Goal: Task Accomplishment & Management: Complete application form

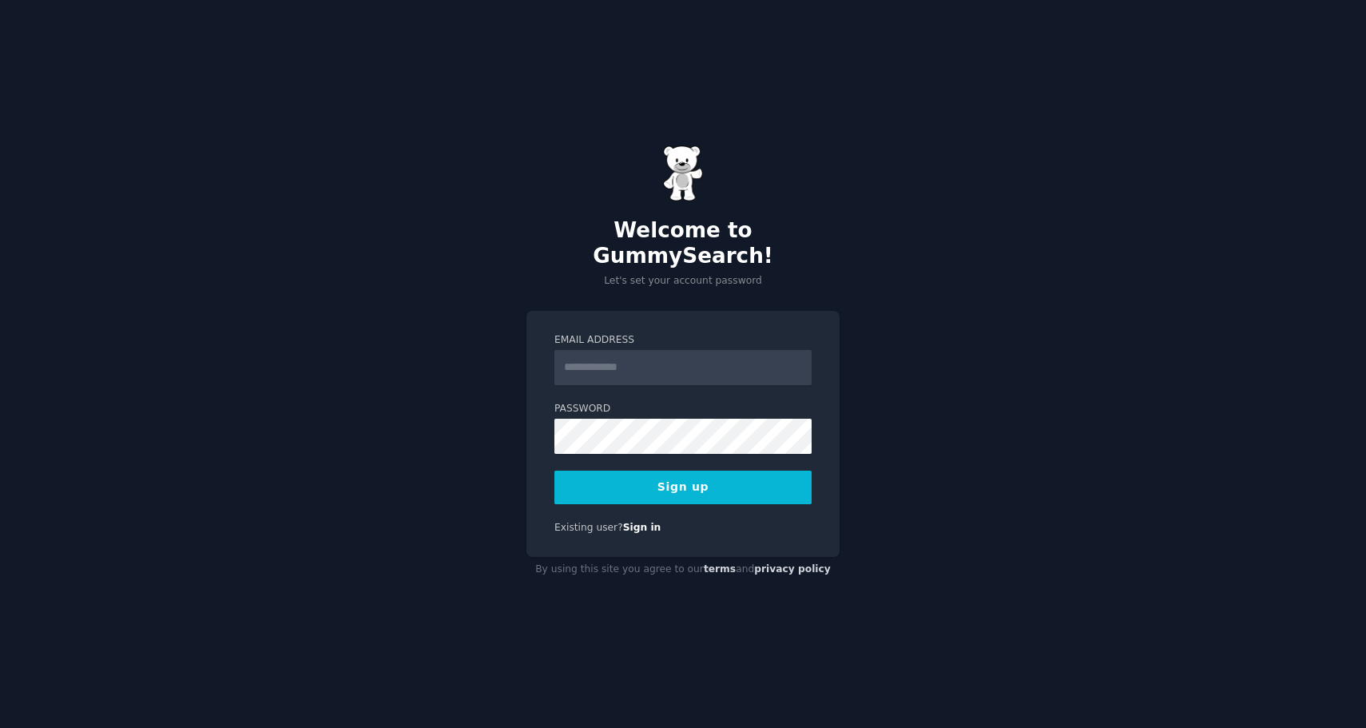
click at [599, 370] on input "Email Address" at bounding box center [683, 367] width 257 height 35
type input "**********"
click at [663, 476] on button "Sign up" at bounding box center [683, 488] width 257 height 34
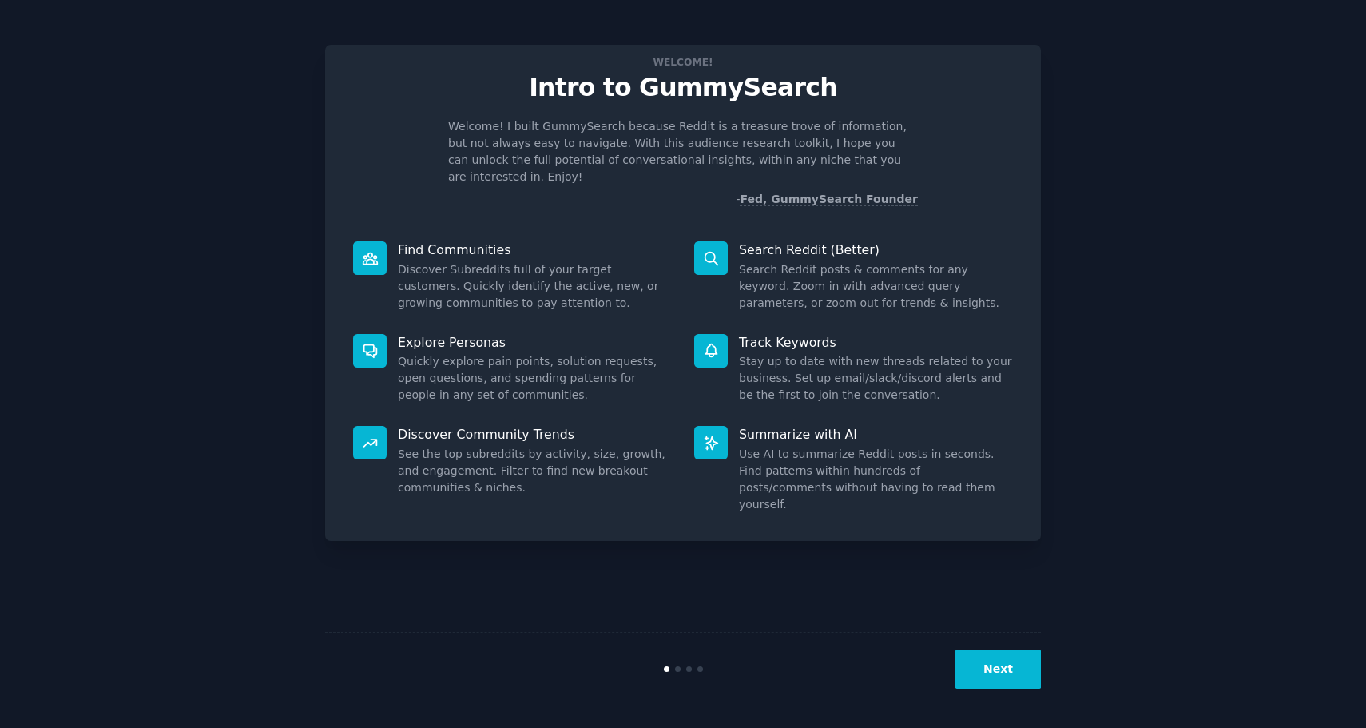
click at [996, 688] on button "Next" at bounding box center [998, 669] width 85 height 39
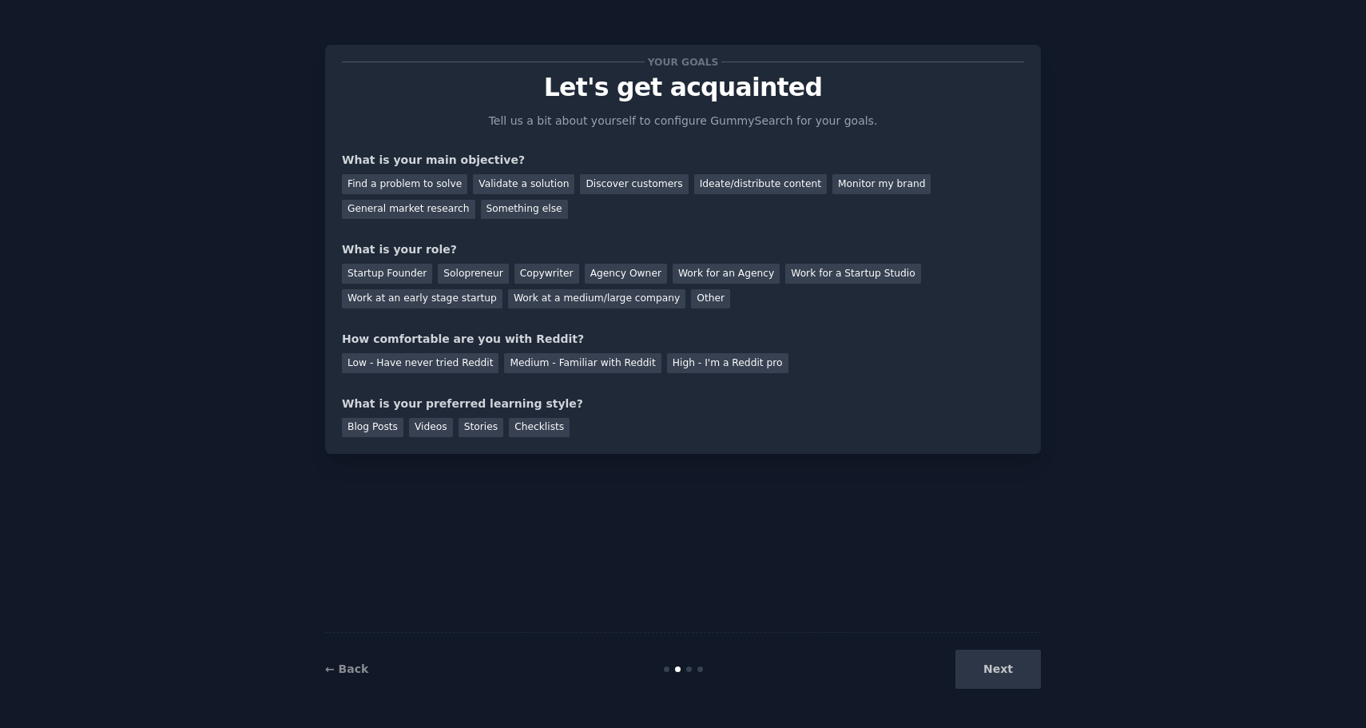
click at [996, 674] on div "Next" at bounding box center [921, 669] width 239 height 39
click at [994, 660] on div "Next" at bounding box center [921, 669] width 239 height 39
click at [746, 384] on div "Your goals Let's get acquainted Tell us a bit about yourself to configure Gummy…" at bounding box center [683, 250] width 682 height 376
click at [413, 185] on div "Find a problem to solve" at bounding box center [404, 184] width 125 height 20
click at [519, 183] on div "Validate a solution" at bounding box center [523, 184] width 101 height 20
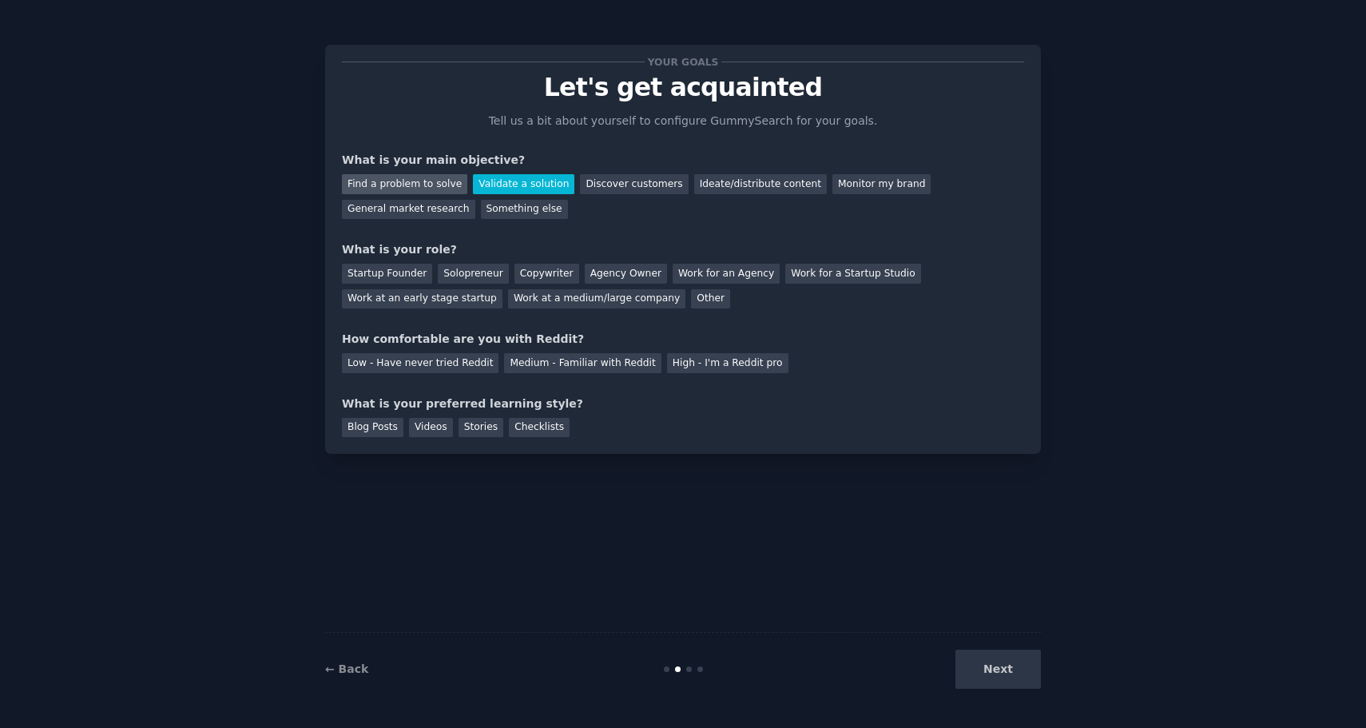
click at [419, 185] on div "Find a problem to solve" at bounding box center [404, 184] width 125 height 20
click at [404, 276] on div "Startup Founder" at bounding box center [387, 274] width 90 height 20
click at [474, 276] on div "Solopreneur" at bounding box center [473, 274] width 70 height 20
click at [434, 372] on div "Low - Have never tried Reddit" at bounding box center [420, 363] width 157 height 20
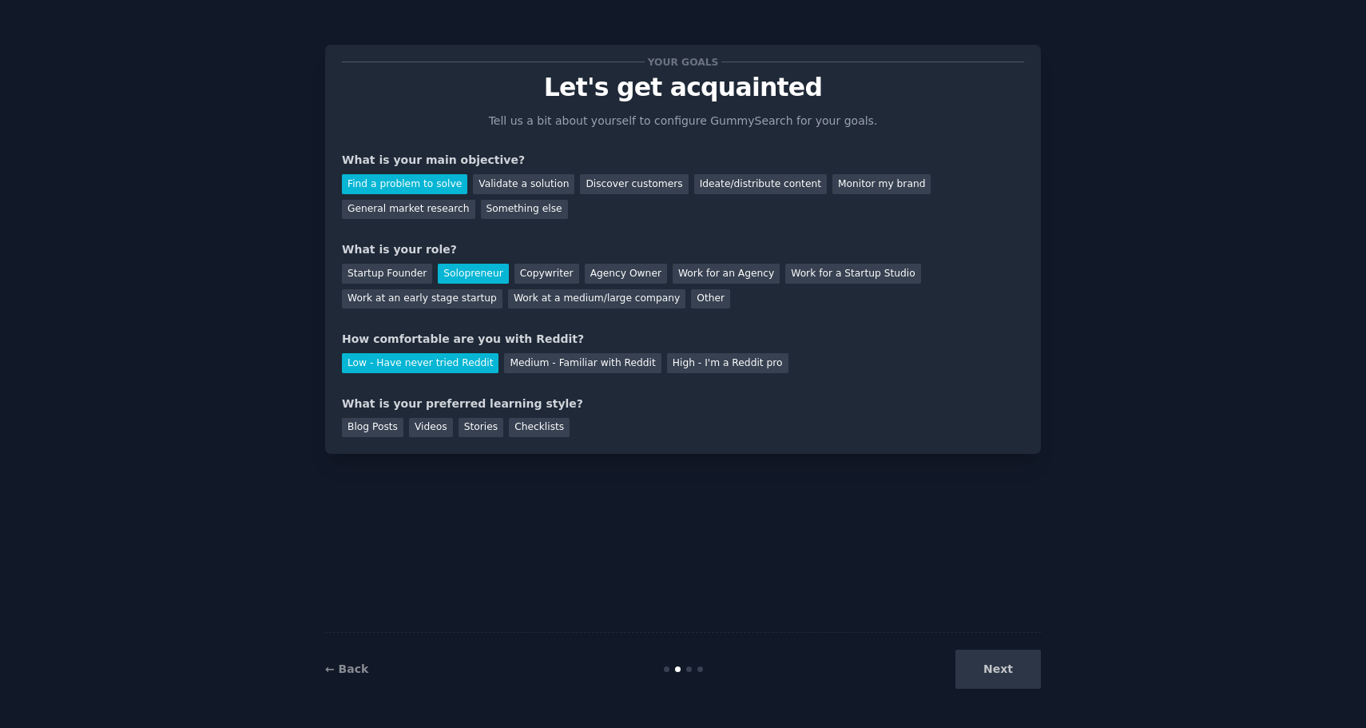
click at [1000, 671] on div "Next" at bounding box center [921, 669] width 239 height 39
click at [1183, 258] on div "Your goals Let's get acquainted Tell us a bit about yourself to configure Gummy…" at bounding box center [683, 363] width 1322 height 683
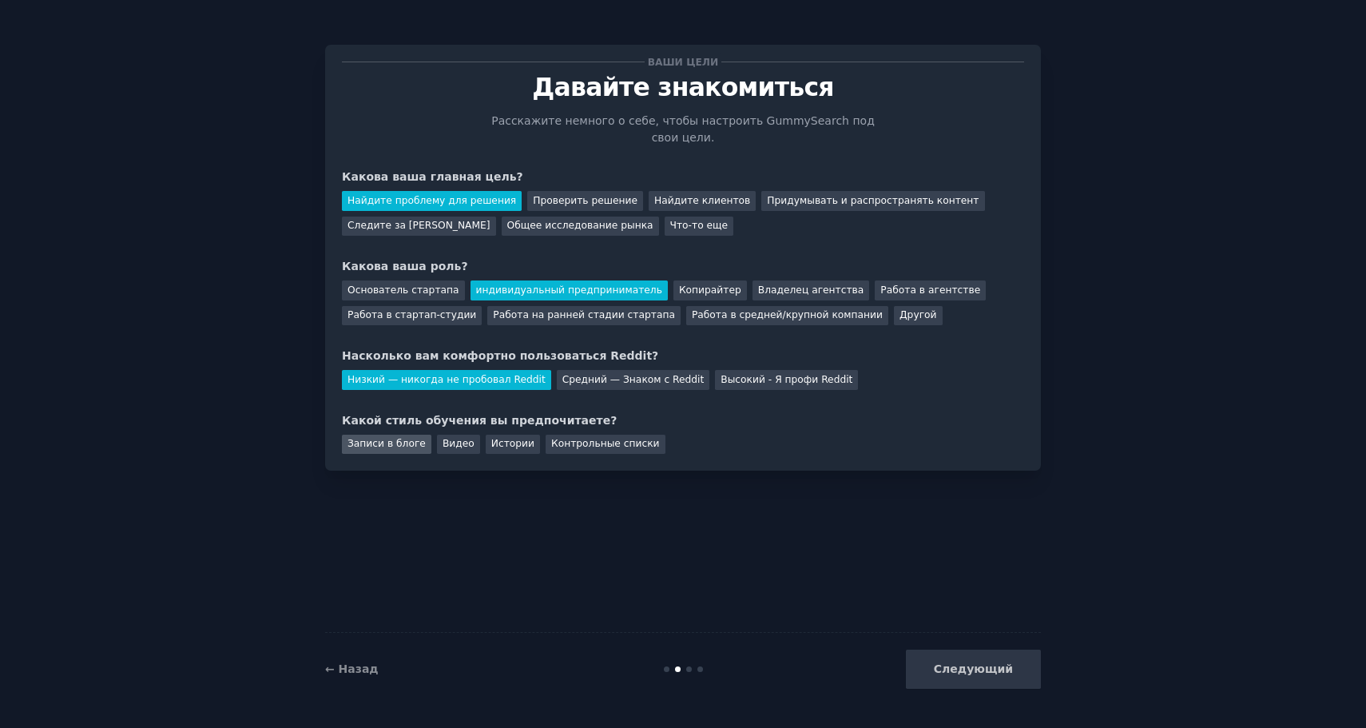
click at [393, 445] on font "Записи в блоге" at bounding box center [387, 443] width 78 height 11
click at [958, 670] on font "Следующий" at bounding box center [973, 668] width 79 height 13
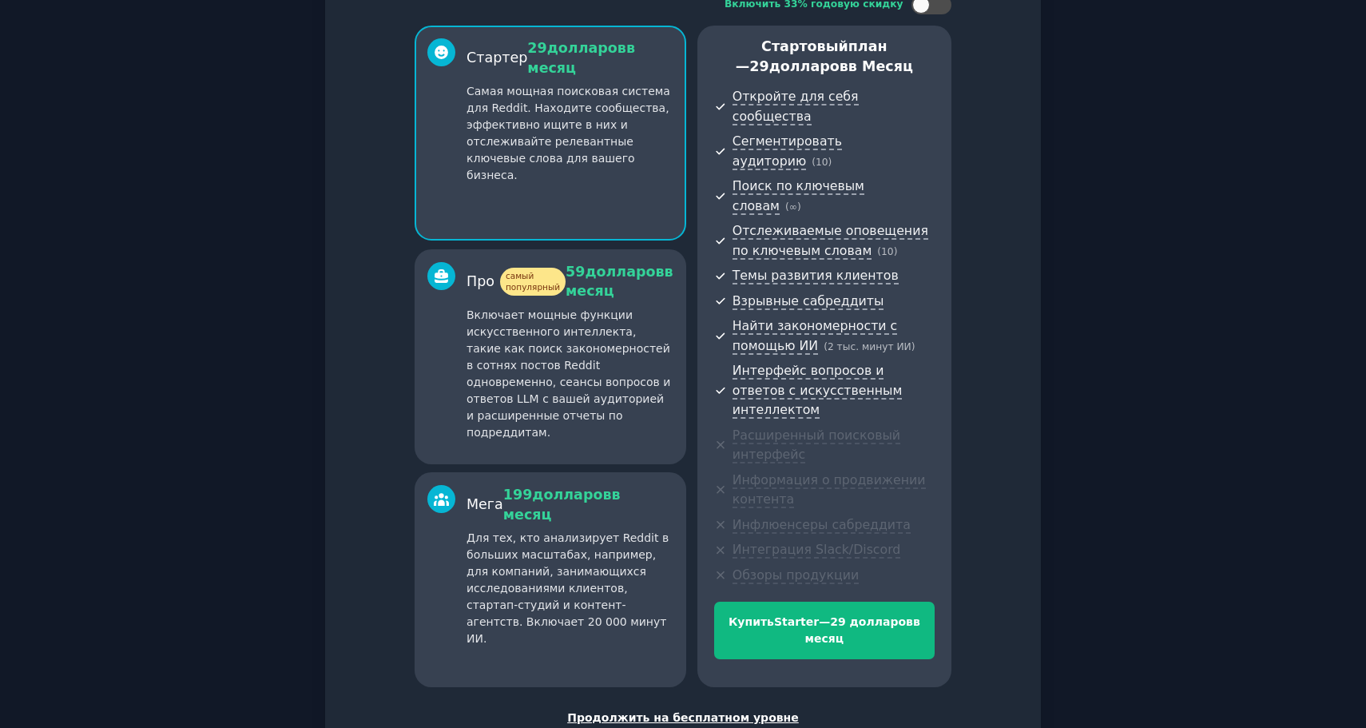
scroll to position [133, 0]
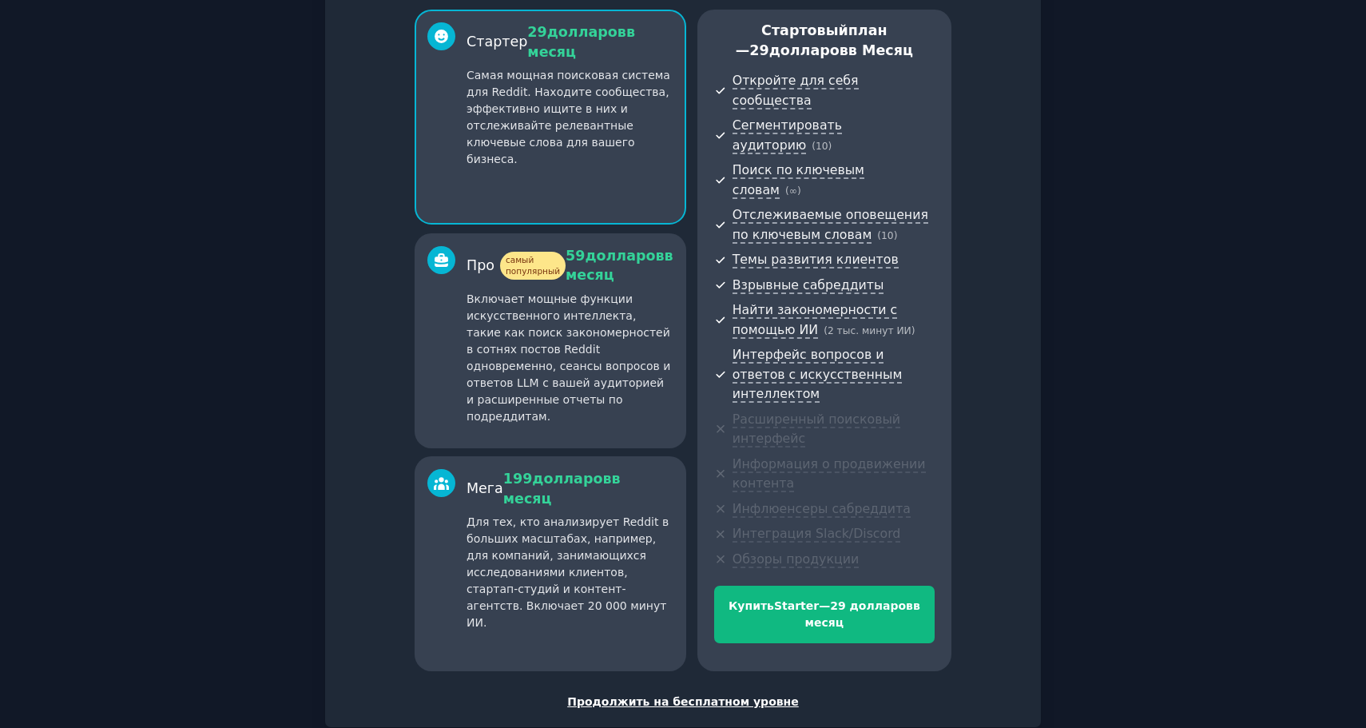
click at [641, 695] on font "Продолжить на бесплатном уровне" at bounding box center [683, 701] width 232 height 13
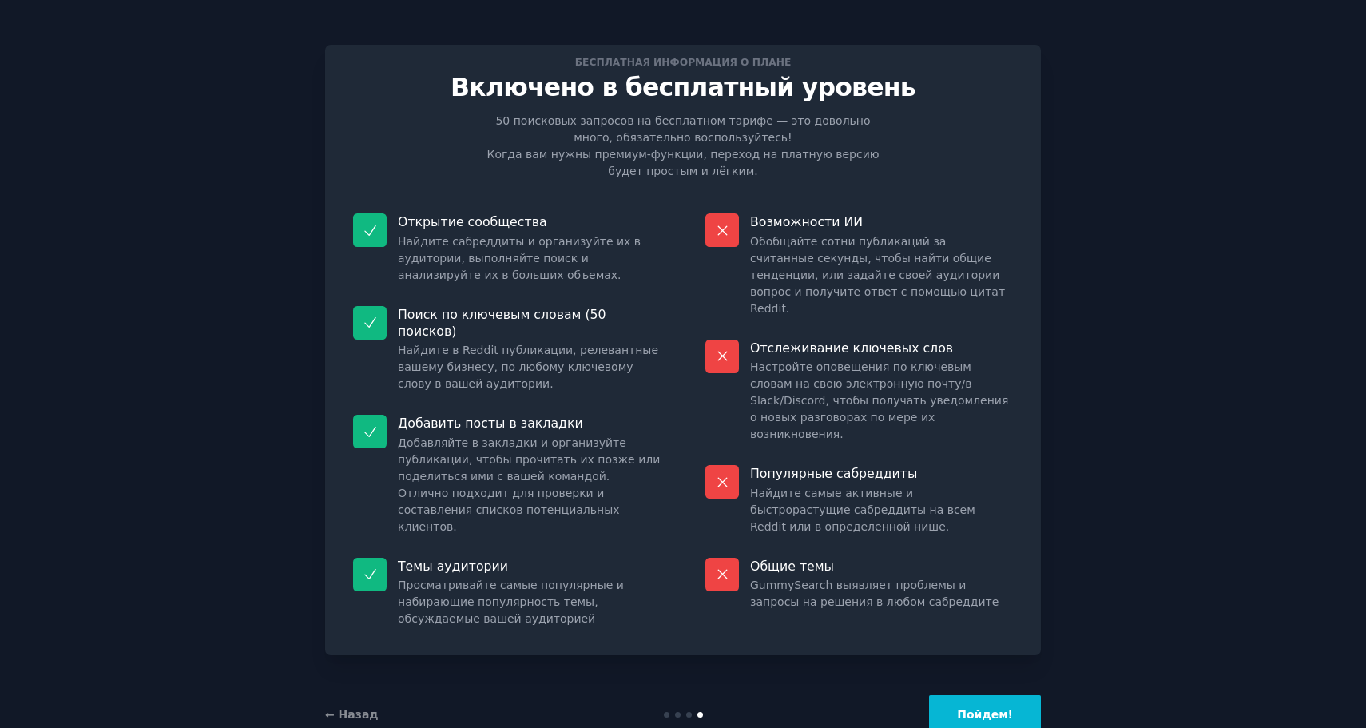
click at [988, 708] on font "Пойдем!" at bounding box center [985, 714] width 56 height 13
